Goal: Information Seeking & Learning: Learn about a topic

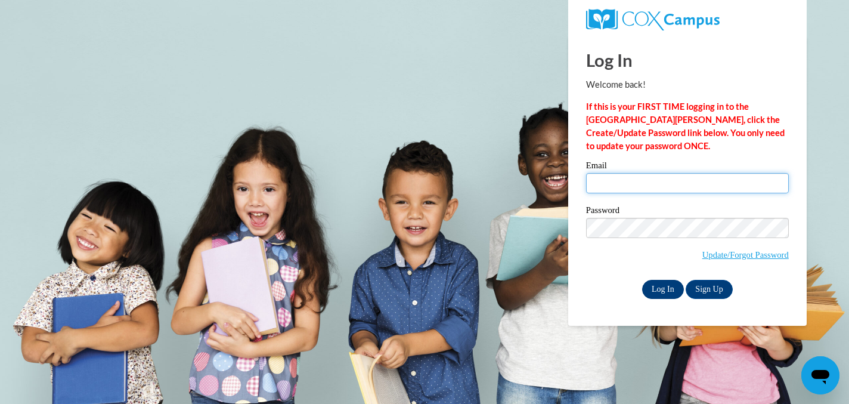
type input "vpritchard@waukesha.k12.wi.us"
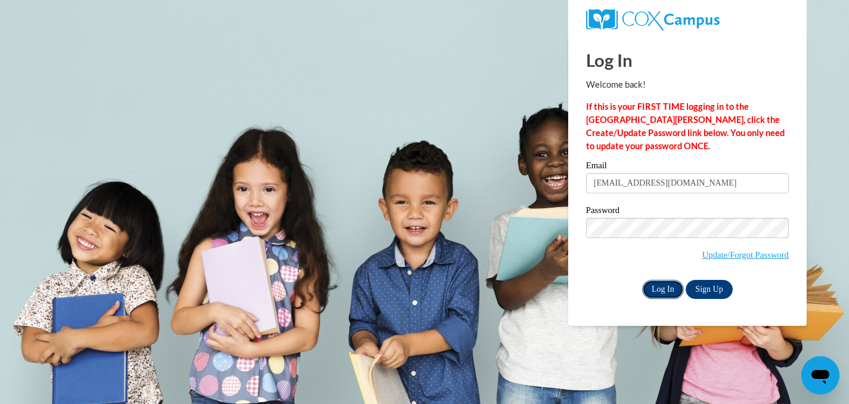
click at [662, 289] on input "Log In" at bounding box center [663, 289] width 42 height 19
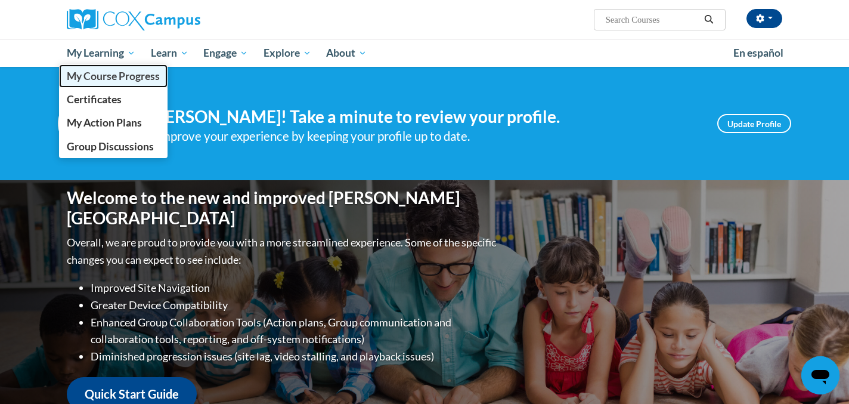
click at [113, 77] on span "My Course Progress" at bounding box center [113, 76] width 93 height 13
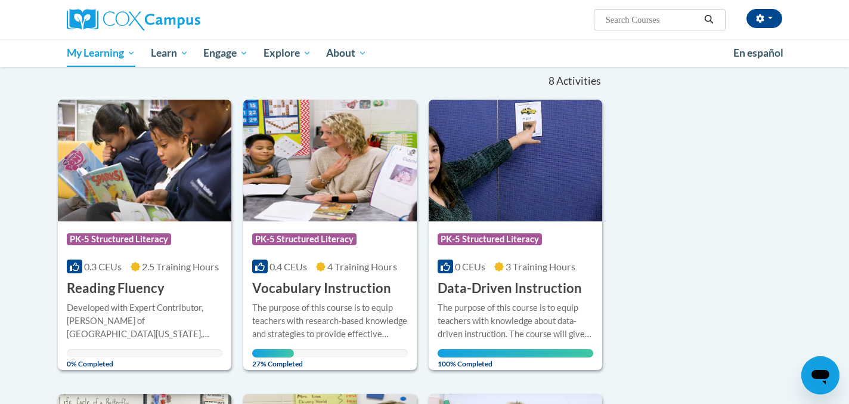
scroll to position [124, 0]
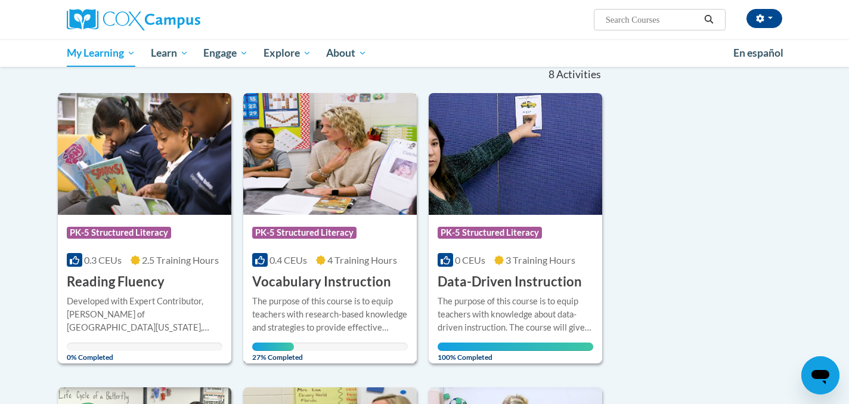
click at [314, 166] on img at bounding box center [329, 154] width 173 height 122
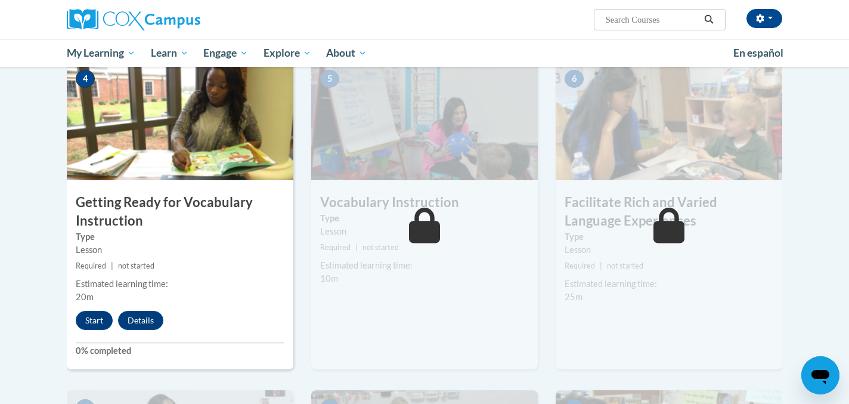
scroll to position [579, 0]
click at [92, 319] on button "Start" at bounding box center [94, 320] width 37 height 19
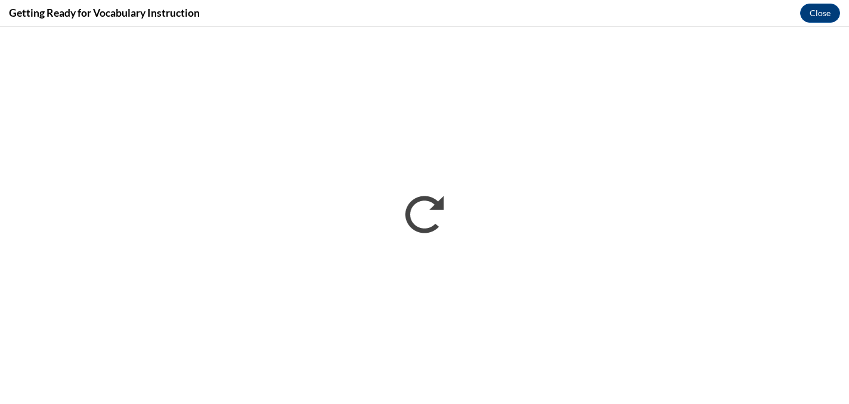
scroll to position [0, 0]
click at [672, 16] on div "Getting Ready for Vocabulary Instruction Close" at bounding box center [424, 13] width 849 height 27
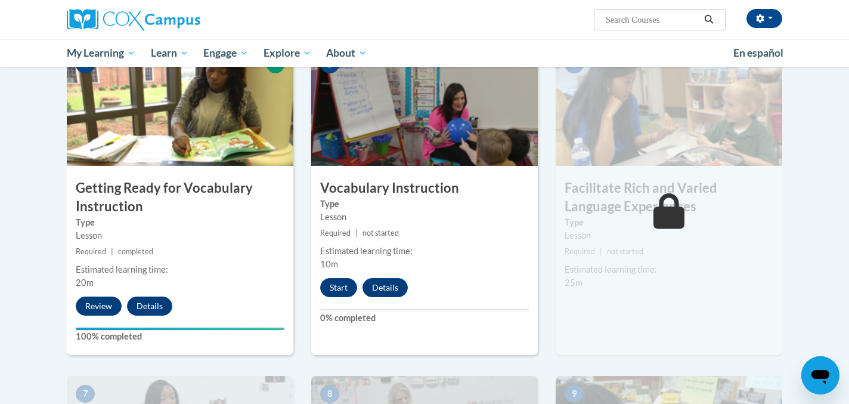
scroll to position [597, 0]
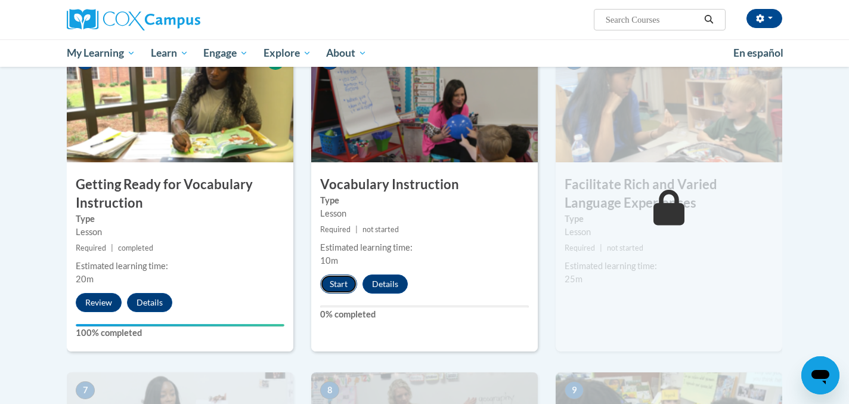
click at [337, 283] on button "Start" at bounding box center [338, 283] width 37 height 19
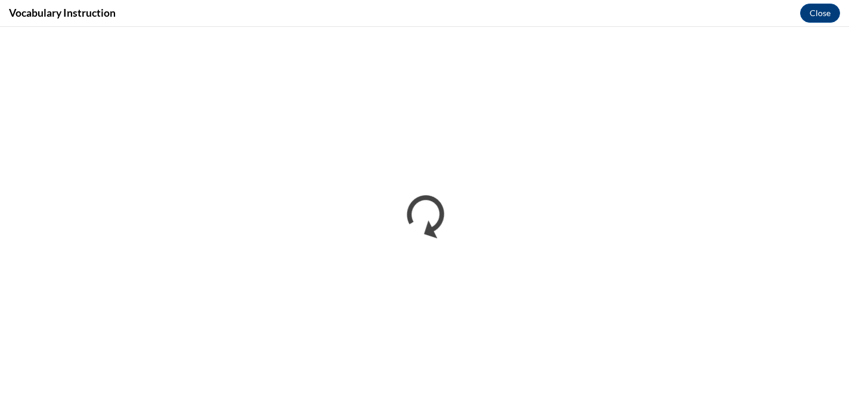
scroll to position [0, 0]
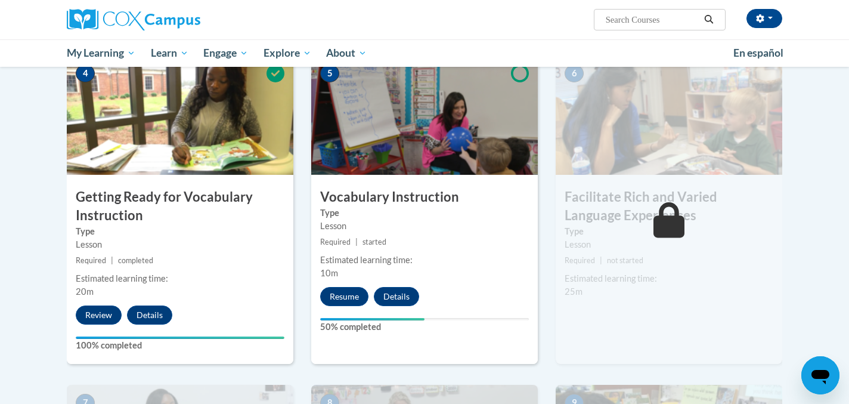
scroll to position [584, 0]
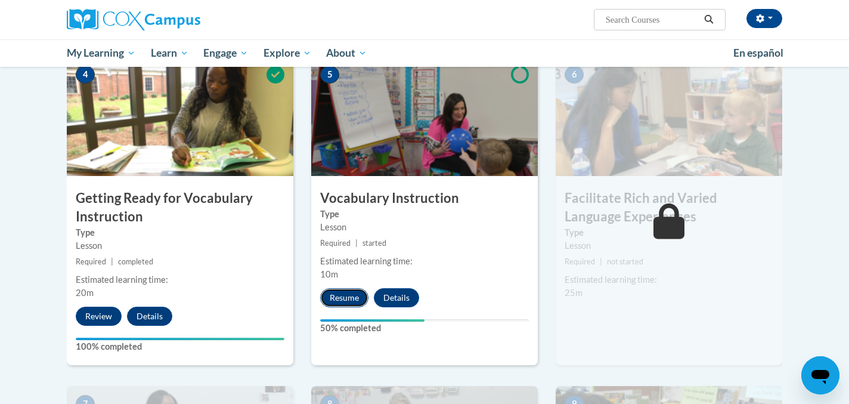
click at [333, 305] on button "Resume" at bounding box center [344, 297] width 48 height 19
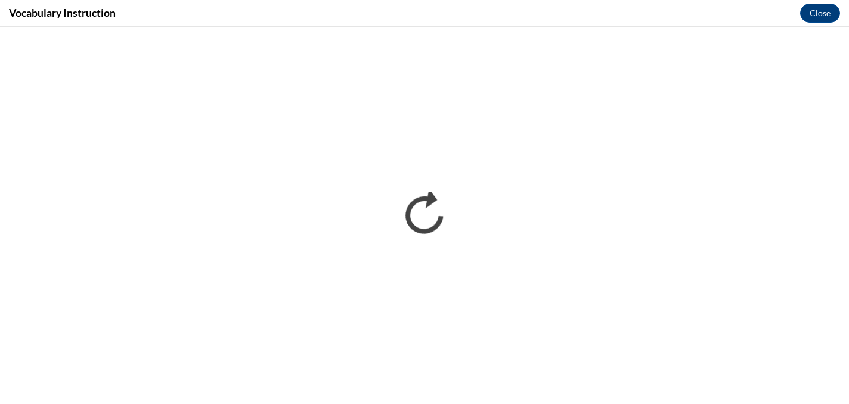
scroll to position [0, 0]
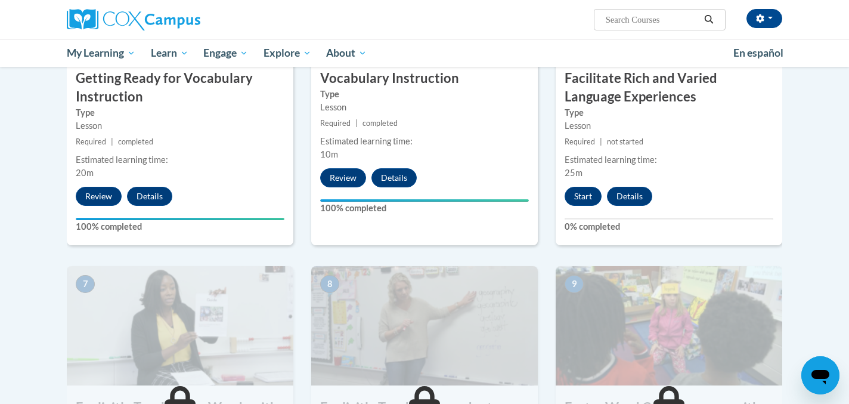
scroll to position [704, 0]
